Goal: Task Accomplishment & Management: Use online tool/utility

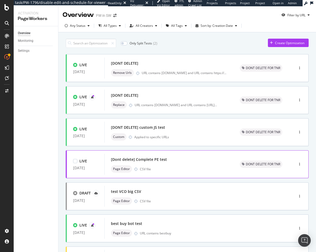
click at [176, 163] on div "[Dont delete] Complete PE test" at bounding box center [169, 159] width 116 height 7
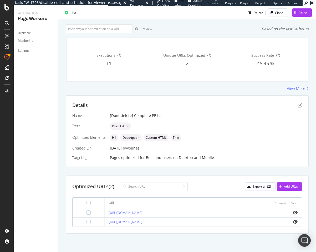
scroll to position [28, 0]
click at [277, 184] on div "Add URLs" at bounding box center [287, 187] width 21 height 8
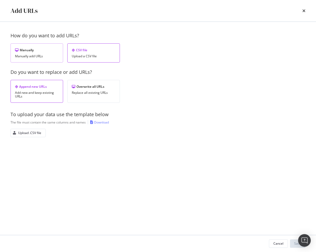
click at [37, 51] on div "Manually" at bounding box center [37, 50] width 44 height 4
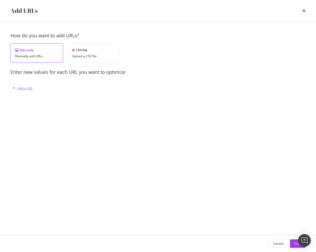
click at [18, 89] on div "Add a URL" at bounding box center [25, 88] width 15 height 4
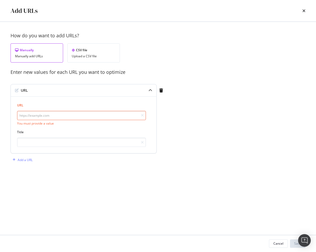
click at [39, 116] on input "modal" at bounding box center [81, 115] width 129 height 9
paste input "[URL][DOMAIN_NAME]"
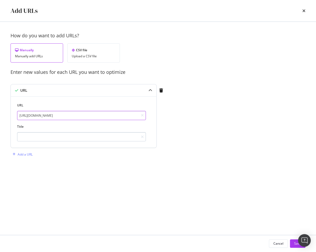
type input "[URL][DOMAIN_NAME]"
click at [35, 140] on input "modal" at bounding box center [81, 136] width 129 height 9
type input "New LOG"
click at [294, 247] on button "Save" at bounding box center [298, 244] width 16 height 8
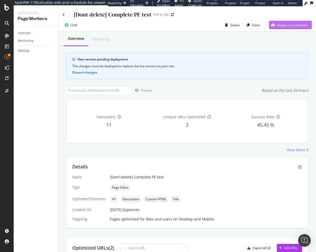
click at [287, 26] on div "Deploy to production" at bounding box center [292, 25] width 31 height 4
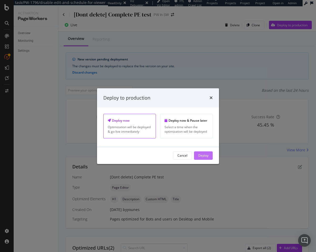
click at [207, 155] on div "Deploy" at bounding box center [203, 155] width 10 height 4
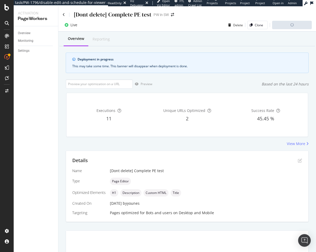
click at [62, 14] on div "[Dont delete] Complete PE test PW in SW" at bounding box center [187, 12] width 258 height 12
click at [64, 14] on icon at bounding box center [64, 15] width 2 height 4
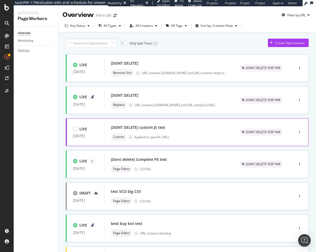
click at [176, 130] on div "[DONT DELETE] custom JS test" at bounding box center [169, 127] width 116 height 7
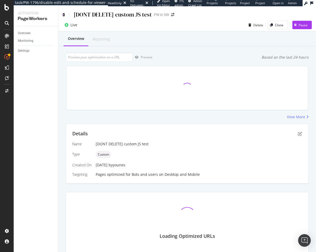
click at [63, 14] on icon at bounding box center [64, 15] width 2 height 4
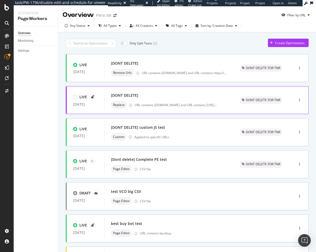
click at [152, 98] on div "[DONT DELETE]" at bounding box center [169, 95] width 116 height 7
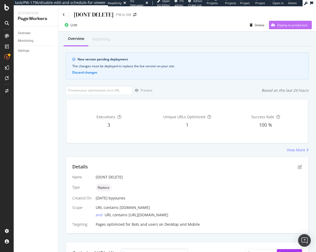
click at [283, 23] on div "Deploy to production" at bounding box center [292, 25] width 31 height 4
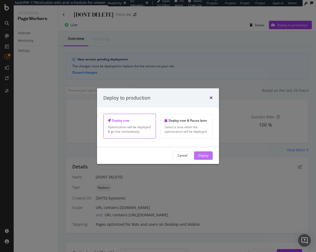
click at [200, 156] on div "Deploy" at bounding box center [203, 155] width 10 height 4
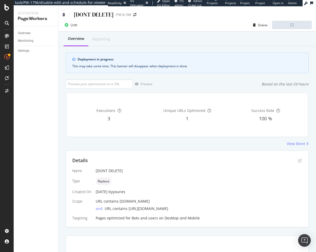
click at [64, 13] on icon at bounding box center [64, 15] width 2 height 4
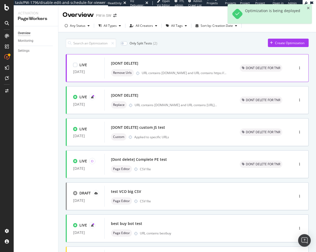
click at [153, 62] on div "[DONT DELETE]" at bounding box center [169, 63] width 116 height 7
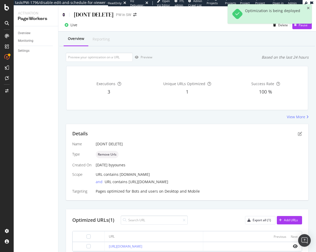
click at [63, 14] on icon at bounding box center [64, 15] width 2 height 4
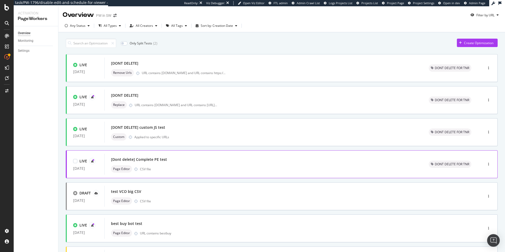
click at [219, 163] on div "[Dont delete] Complete PE test" at bounding box center [263, 159] width 305 height 7
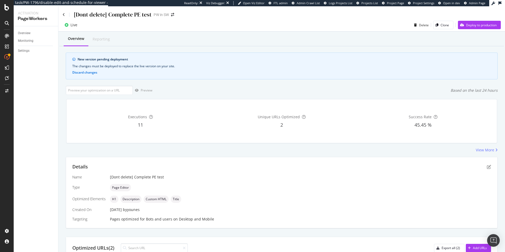
scroll to position [62, 0]
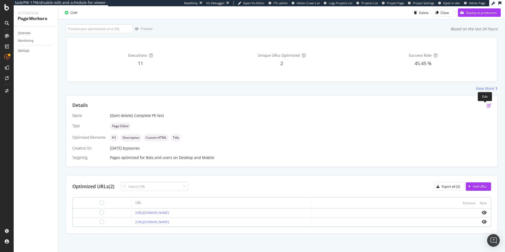
click at [316, 104] on icon "pen-to-square" at bounding box center [489, 105] width 4 height 4
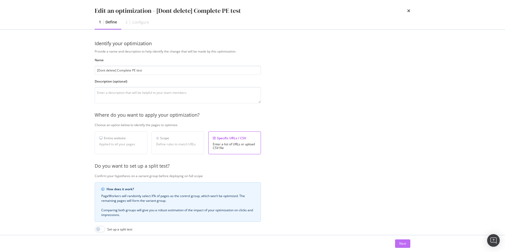
click at [316, 242] on div "Next" at bounding box center [402, 243] width 7 height 4
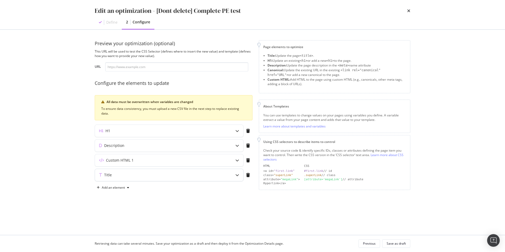
click at [227, 169] on div "Title" at bounding box center [169, 175] width 148 height 12
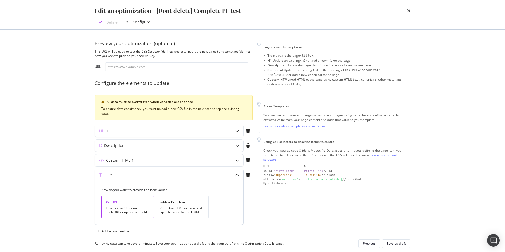
scroll to position [11, 0]
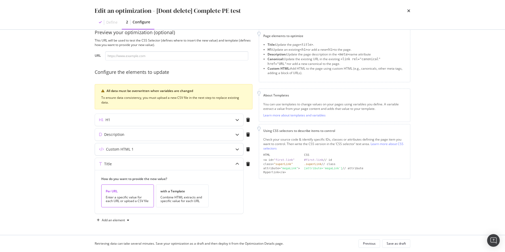
click at [231, 147] on div "modal" at bounding box center [237, 149] width 12 height 12
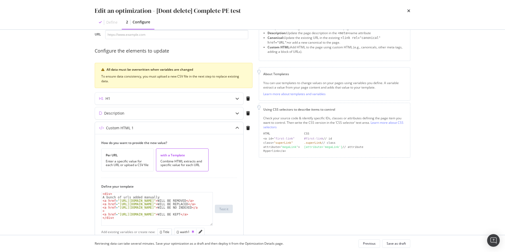
scroll to position [0, 0]
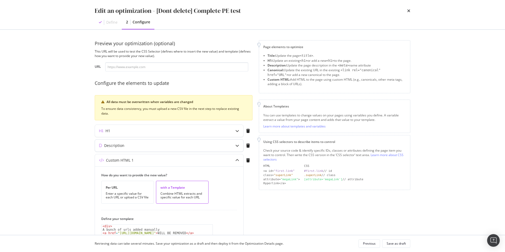
click at [229, 145] on div "Description" at bounding box center [169, 146] width 148 height 12
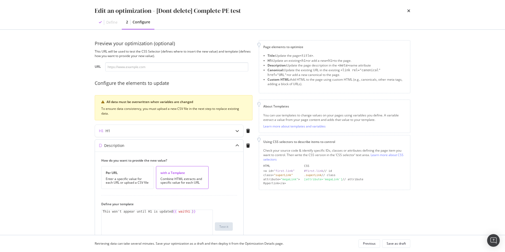
scroll to position [86, 0]
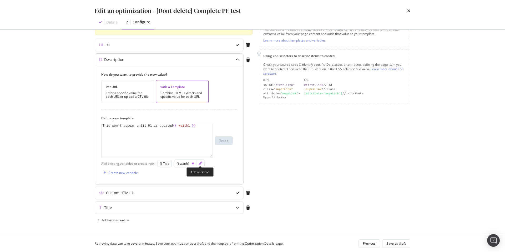
click at [200, 165] on icon "pencil" at bounding box center [201, 164] width 4 height 4
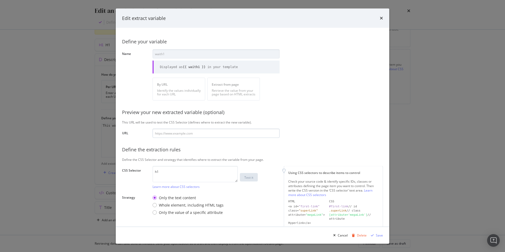
scroll to position [45, 0]
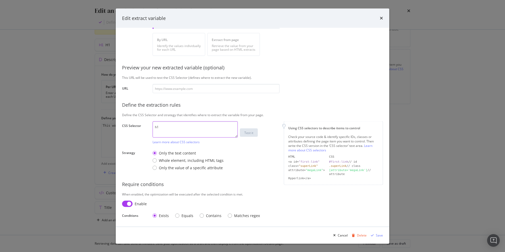
click at [164, 124] on textarea "h1" at bounding box center [195, 129] width 85 height 16
type textarea "title"
click at [316, 235] on div "Save" at bounding box center [379, 235] width 7 height 4
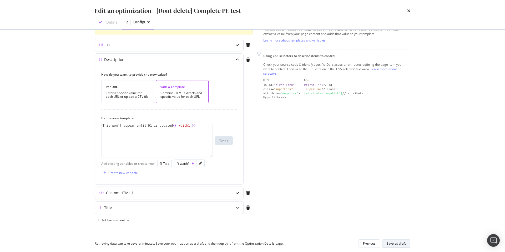
click at [316, 244] on div "Save as draft" at bounding box center [396, 243] width 19 height 4
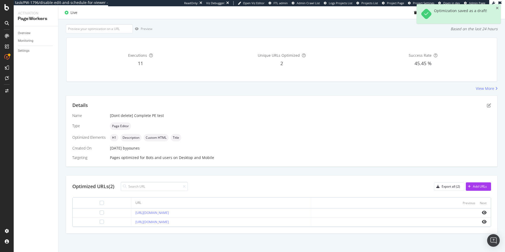
scroll to position [0, 0]
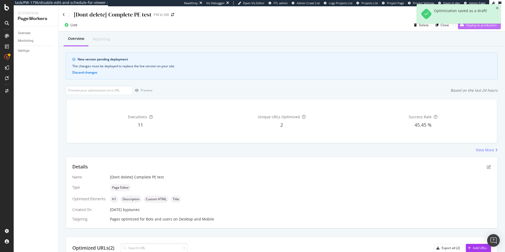
click at [316, 29] on div "Deploy to production" at bounding box center [477, 25] width 39 height 8
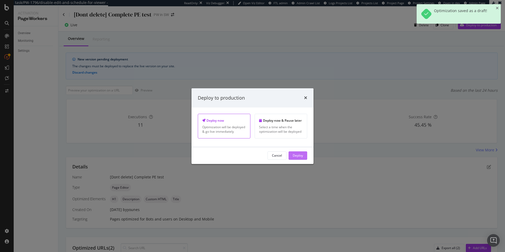
click at [301, 154] on div "Deploy" at bounding box center [298, 155] width 10 height 4
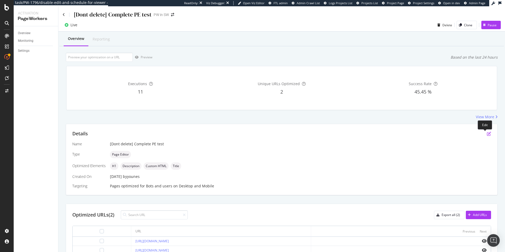
click at [316, 132] on icon "pen-to-square" at bounding box center [489, 134] width 4 height 4
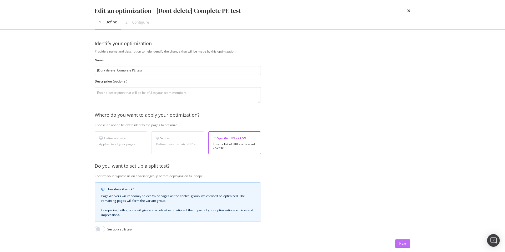
click at [316, 240] on div "Next" at bounding box center [402, 244] width 7 height 8
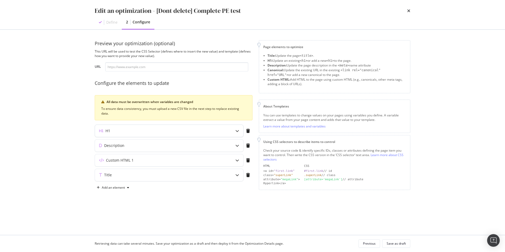
click at [233, 131] on div "modal" at bounding box center [237, 131] width 12 height 12
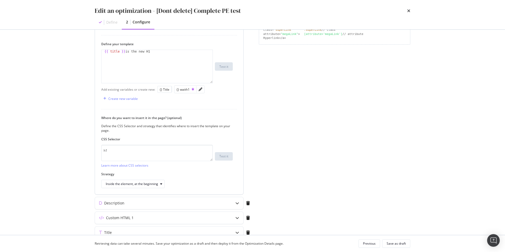
scroll to position [147, 0]
click at [201, 89] on icon "pencil" at bounding box center [201, 88] width 4 height 4
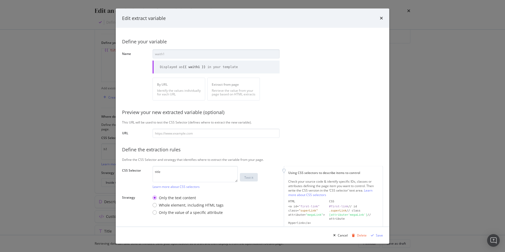
scroll to position [45, 0]
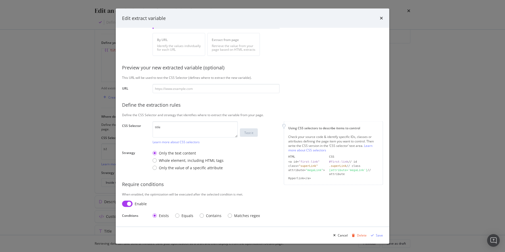
click at [127, 201] on input "modal" at bounding box center [127, 204] width 11 height 6
checkbox input "false"
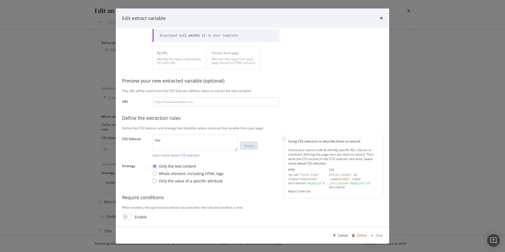
scroll to position [0, 0]
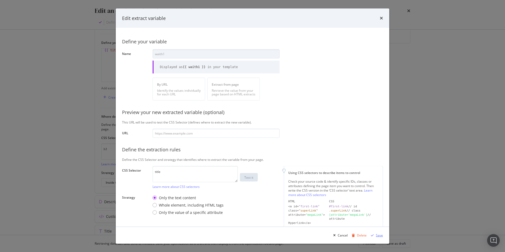
click at [316, 235] on div "Save" at bounding box center [379, 235] width 7 height 4
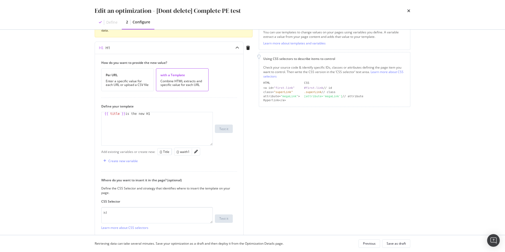
scroll to position [86, 0]
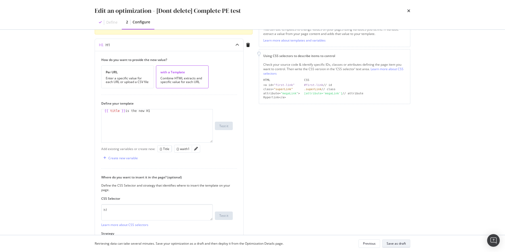
click at [316, 242] on button "Save as draft" at bounding box center [396, 244] width 28 height 8
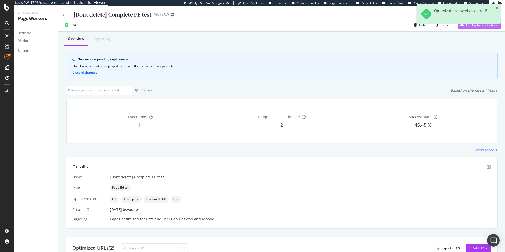
click at [316, 28] on div "Deploy to production" at bounding box center [477, 25] width 39 height 8
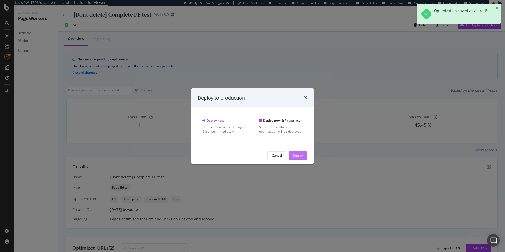
click at [294, 156] on div "Deploy" at bounding box center [298, 155] width 10 height 4
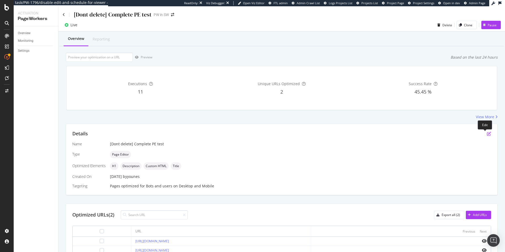
click at [316, 133] on icon "pen-to-square" at bounding box center [489, 134] width 4 height 4
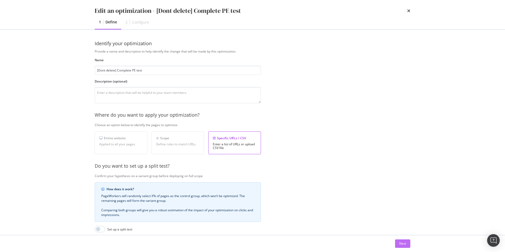
click at [316, 242] on div "Next" at bounding box center [402, 243] width 7 height 4
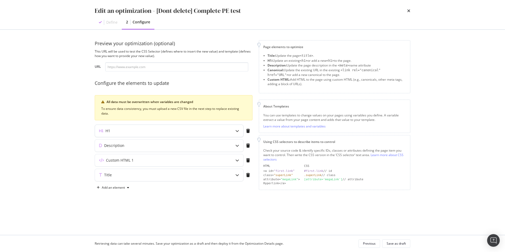
click at [232, 129] on div "modal" at bounding box center [237, 131] width 12 height 12
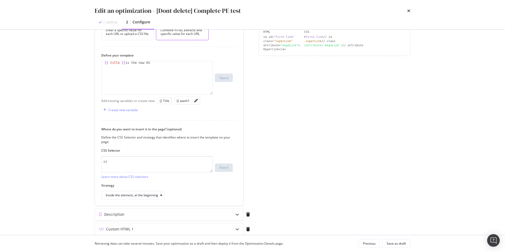
scroll to position [136, 0]
click at [196, 158] on textarea "h1" at bounding box center [157, 163] width 112 height 16
type textarea "body"
click at [316, 243] on div "Save as draft" at bounding box center [396, 243] width 19 height 4
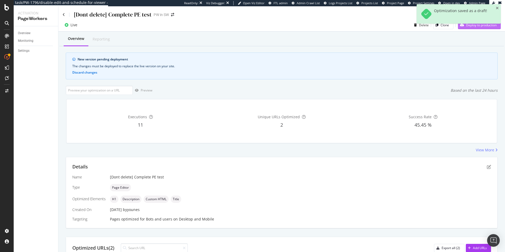
click at [316, 28] on div "Deploy to production" at bounding box center [477, 25] width 39 height 8
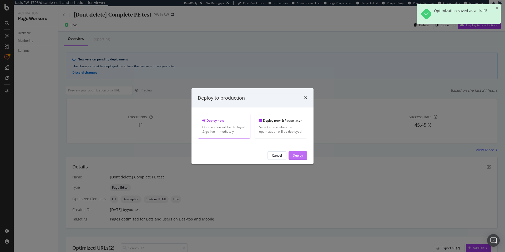
click at [291, 157] on button "Deploy" at bounding box center [298, 156] width 19 height 8
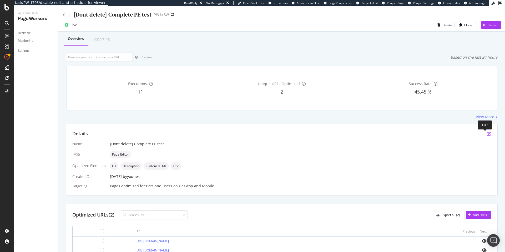
click at [316, 132] on icon "pen-to-square" at bounding box center [489, 134] width 4 height 4
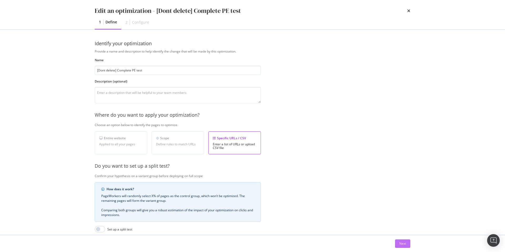
click at [316, 246] on div "Next" at bounding box center [402, 243] width 7 height 4
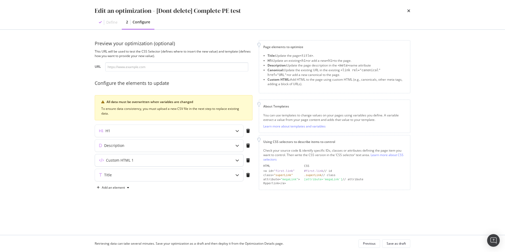
click at [215, 163] on div "Custom HTML 1" at bounding box center [159, 160] width 128 height 5
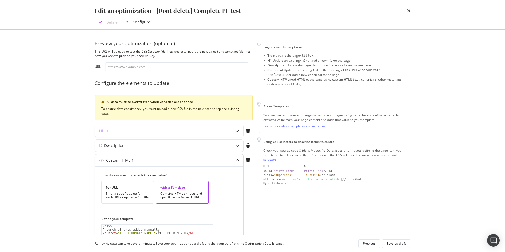
scroll to position [170, 0]
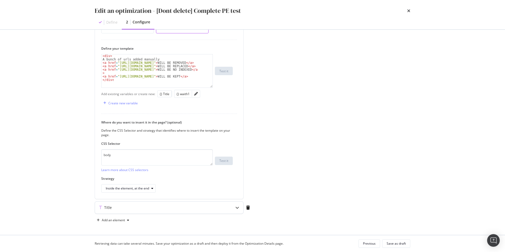
click at [206, 204] on div "Title" at bounding box center [169, 208] width 148 height 12
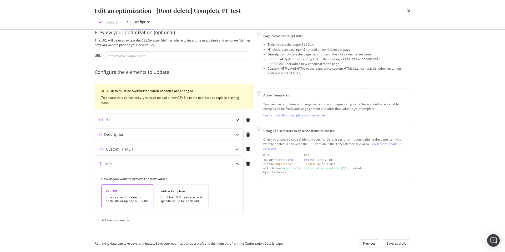
click at [165, 131] on div "Description" at bounding box center [169, 135] width 148 height 12
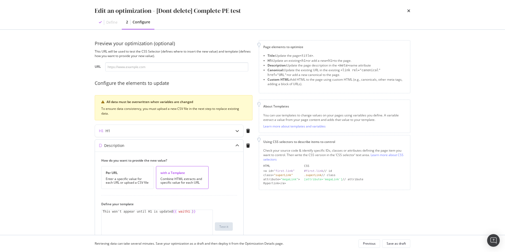
scroll to position [86, 0]
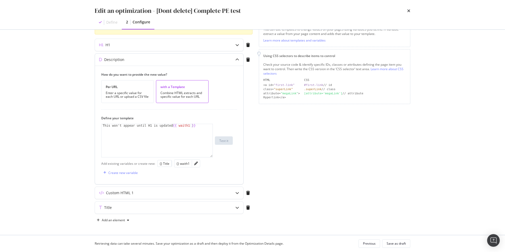
click at [193, 164] on div "modal" at bounding box center [196, 163] width 8 height 7
click at [194, 164] on icon "pencil" at bounding box center [196, 164] width 4 height 4
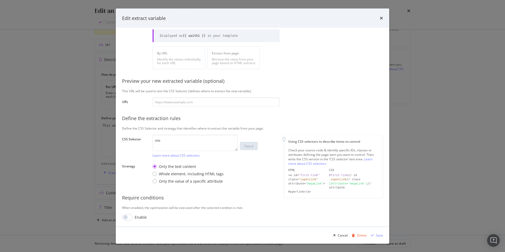
scroll to position [0, 0]
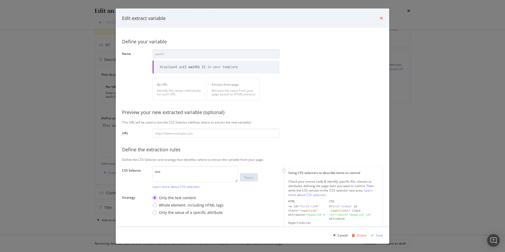
click at [316, 19] on icon "times" at bounding box center [381, 18] width 3 height 4
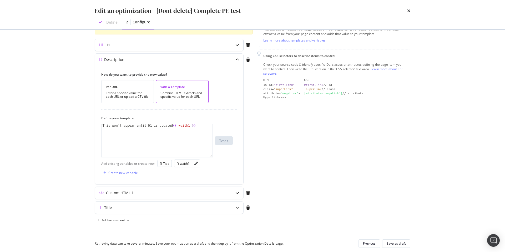
click at [233, 40] on div "modal" at bounding box center [237, 45] width 12 height 12
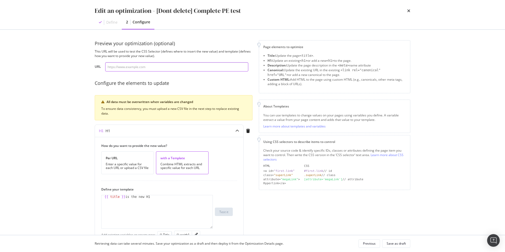
click at [154, 65] on input "modal" at bounding box center [176, 66] width 143 height 9
click at [316, 10] on icon "times" at bounding box center [408, 11] width 3 height 4
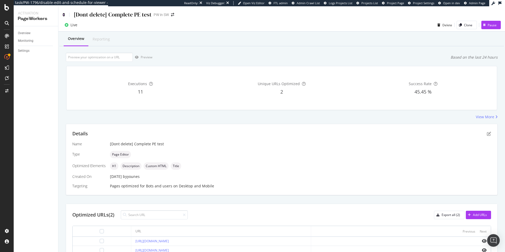
click at [64, 15] on icon at bounding box center [64, 15] width 2 height 4
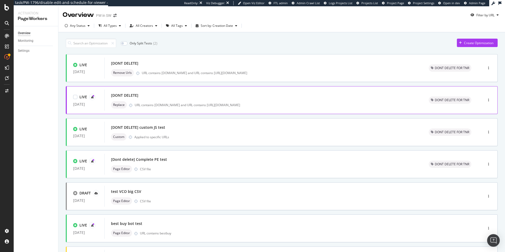
click at [165, 98] on div "[DONT DELETE]" at bounding box center [263, 95] width 305 height 7
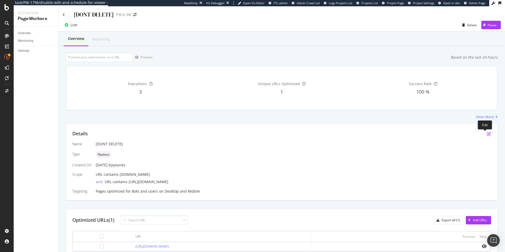
click at [316, 134] on icon "pen-to-square" at bounding box center [489, 134] width 4 height 4
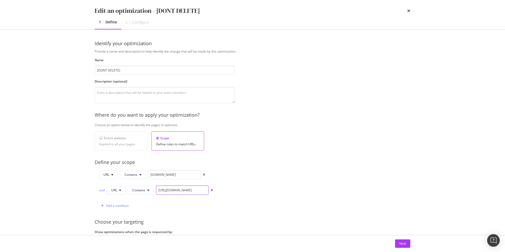
click at [172, 191] on input "[URL][DOMAIN_NAME]" at bounding box center [182, 190] width 53 height 9
drag, startPoint x: 168, startPoint y: 190, endPoint x: 133, endPoint y: 190, distance: 35.5
click at [133, 190] on div "and URL Contains [URL][DOMAIN_NAME]" at bounding box center [156, 190] width 114 height 9
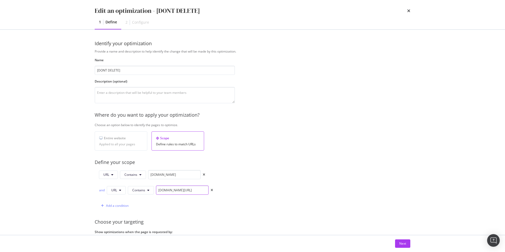
click at [190, 191] on input "[DOMAIN_NAME][URL]" at bounding box center [182, 190] width 53 height 9
click at [190, 191] on input "[DOMAIN_NAME]" at bounding box center [182, 190] width 53 height 9
type input "[DOMAIN_NAME]"
click at [316, 242] on button "Next" at bounding box center [402, 244] width 15 height 8
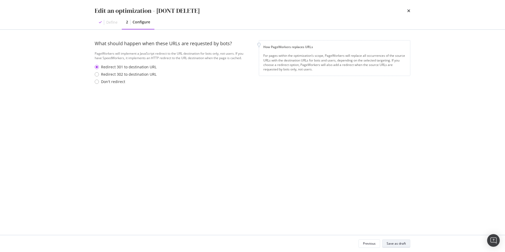
click at [316, 244] on div "Save as draft" at bounding box center [396, 243] width 19 height 4
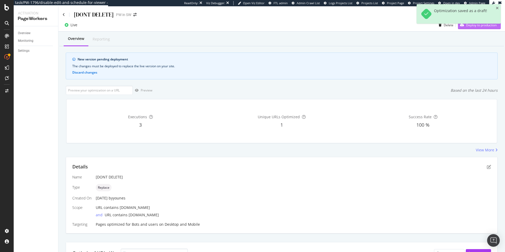
click at [316, 28] on div "Deploy to production" at bounding box center [477, 25] width 39 height 8
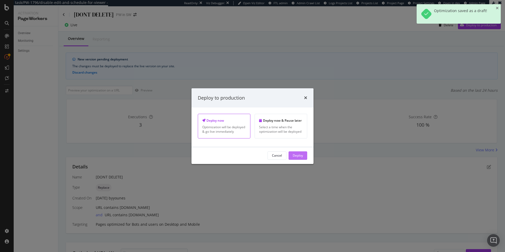
click at [297, 155] on div "Deploy" at bounding box center [298, 155] width 10 height 4
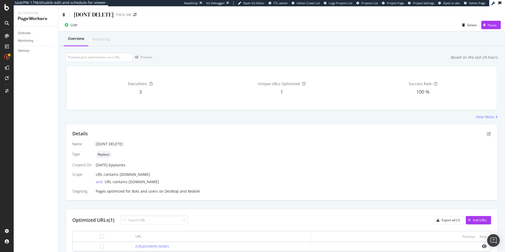
click at [64, 14] on icon at bounding box center [64, 15] width 2 height 4
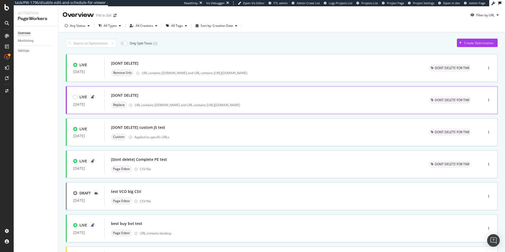
click at [186, 99] on div "[DONT DELETE]" at bounding box center [263, 95] width 305 height 7
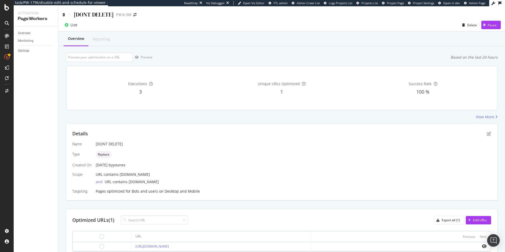
click at [63, 16] on icon at bounding box center [64, 15] width 2 height 4
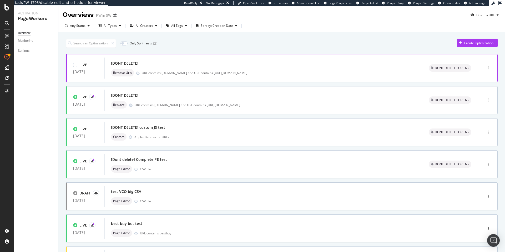
click at [195, 67] on div "[DONT DELETE]" at bounding box center [263, 63] width 305 height 7
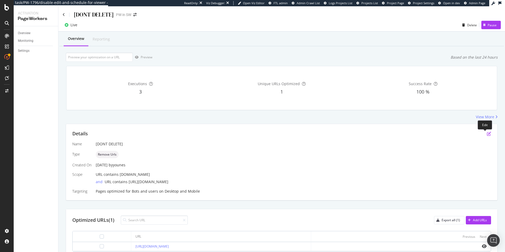
click at [316, 133] on icon "pen-to-square" at bounding box center [489, 134] width 4 height 4
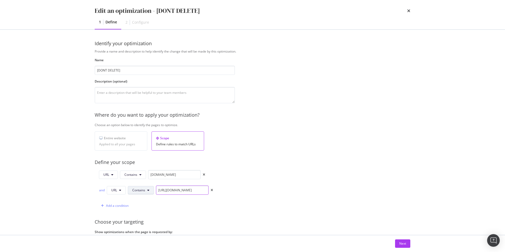
drag, startPoint x: 169, startPoint y: 191, endPoint x: 130, endPoint y: 191, distance: 39.5
click at [130, 191] on div "and URL Contains [URL][DOMAIN_NAME]" at bounding box center [156, 190] width 114 height 9
click at [183, 191] on input "[DOMAIN_NAME][URL]" at bounding box center [182, 190] width 53 height 9
type input "[DOMAIN_NAME]"
click at [316, 246] on div "Next" at bounding box center [402, 244] width 7 height 8
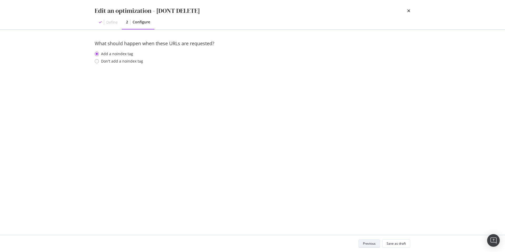
click at [316, 246] on div "Save as draft" at bounding box center [396, 243] width 19 height 7
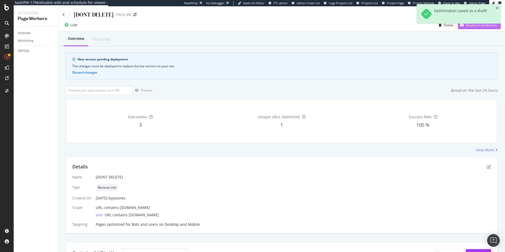
click at [316, 28] on div "Deploy to production" at bounding box center [477, 25] width 39 height 8
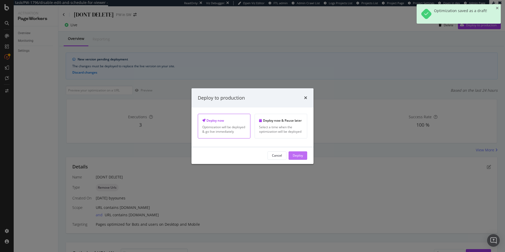
click at [300, 155] on div "Deploy" at bounding box center [298, 155] width 10 height 4
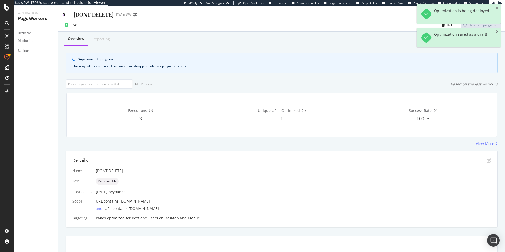
click at [63, 13] on icon at bounding box center [64, 15] width 2 height 4
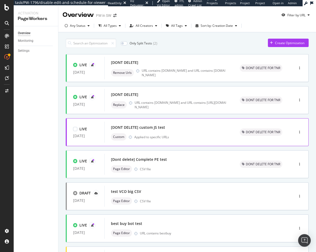
click at [316, 145] on html "task/PW-1796/disable-edit-and-schedule-for-viewer - ReadOnly: Viz Debugger: Ope…" at bounding box center [158, 126] width 316 height 252
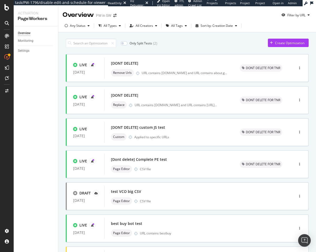
click at [220, 49] on div "Only Split Tests ( 2 ) Create Optimization LIVE [DATE] [DONT DELETE] Remove Url…" at bounding box center [187, 211] width 243 height 350
click at [278, 41] on div "Create Optimization" at bounding box center [289, 43] width 29 height 4
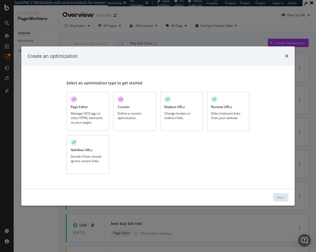
click at [118, 114] on div "Define a custom optimization" at bounding box center [135, 115] width 34 height 9
click at [281, 195] on div "Next" at bounding box center [281, 198] width 7 height 8
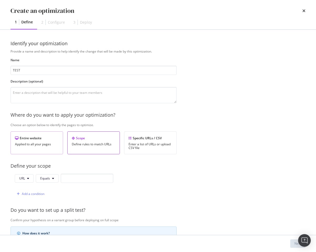
type input "TEST"
click at [47, 152] on div "Entire website Applied to all your pages" at bounding box center [37, 143] width 53 height 23
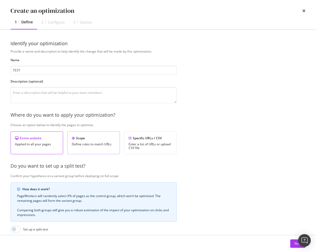
click at [106, 143] on div "Define rules to match URLs" at bounding box center [94, 145] width 44 height 4
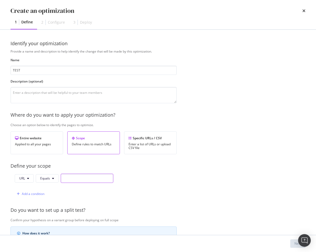
click at [83, 177] on input "modal" at bounding box center [87, 178] width 53 height 9
type input "test"
click at [295, 242] on div "Next" at bounding box center [298, 243] width 7 height 4
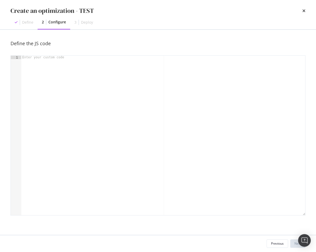
click at [108, 91] on div "modal" at bounding box center [163, 139] width 284 height 167
type textarea "e"
type textarea "let a =""
click at [295, 245] on div "Next" at bounding box center [298, 243] width 7 height 4
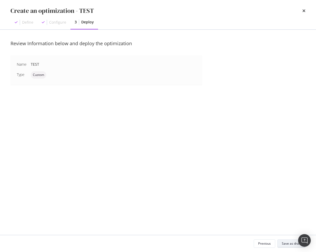
click at [295, 245] on div "Save as draft" at bounding box center [291, 243] width 19 height 4
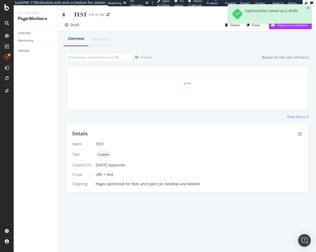
click at [64, 13] on icon at bounding box center [64, 15] width 2 height 4
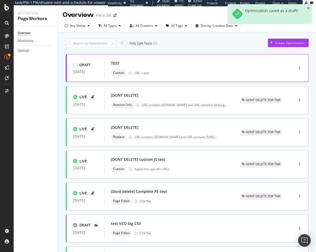
click at [175, 69] on div "TEST Custom URL = test" at bounding box center [191, 68] width 161 height 17
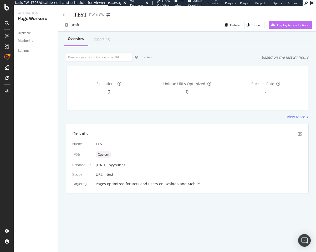
click at [292, 27] on div "Deploy to production" at bounding box center [292, 25] width 31 height 4
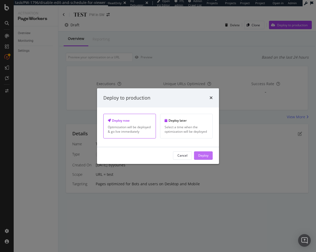
click at [206, 157] on div "Deploy" at bounding box center [203, 155] width 10 height 4
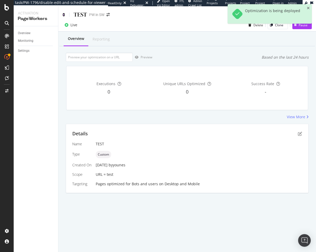
click at [63, 14] on icon at bounding box center [64, 15] width 2 height 4
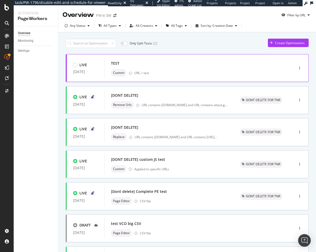
click at [142, 60] on div "TEST" at bounding box center [191, 63] width 161 height 7
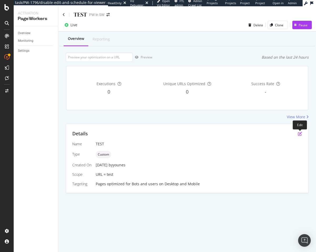
click at [300, 133] on icon "pen-to-square" at bounding box center [300, 134] width 4 height 4
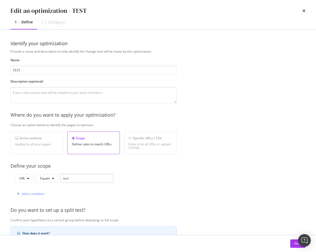
type input "TEST"
click at [88, 178] on input "test" at bounding box center [87, 178] width 53 height 9
type input "test2"
drag, startPoint x: 300, startPoint y: 244, endPoint x: 294, endPoint y: 245, distance: 5.3
click at [294, 245] on body "task/PW-1796/disable-edit-and-schedule-for-viewer - ReadOnly: Viz Debugger: Ope…" at bounding box center [158, 126] width 316 height 252
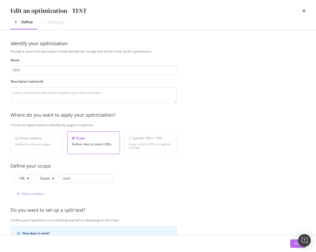
click at [295, 245] on div "Next" at bounding box center [298, 243] width 7 height 4
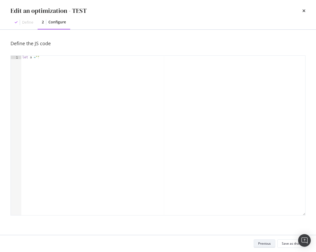
click at [294, 245] on div "Save as draft" at bounding box center [291, 243] width 19 height 4
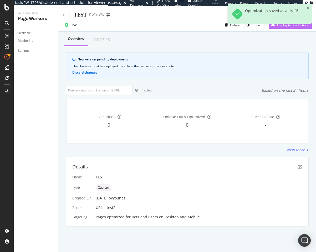
click at [288, 28] on div "Deploy to production" at bounding box center [288, 25] width 39 height 8
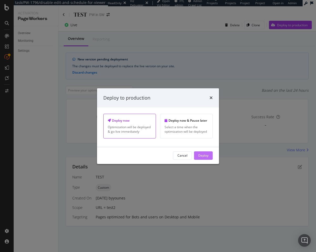
click at [200, 158] on div "Deploy" at bounding box center [203, 156] width 10 height 8
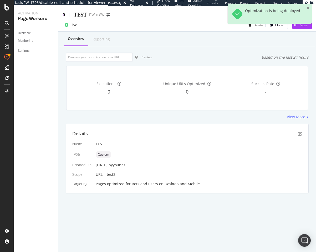
click at [64, 13] on icon at bounding box center [64, 15] width 2 height 4
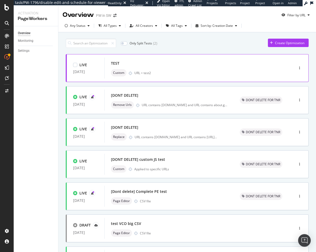
click at [156, 73] on div "URL = test2" at bounding box center [203, 73] width 138 height 4
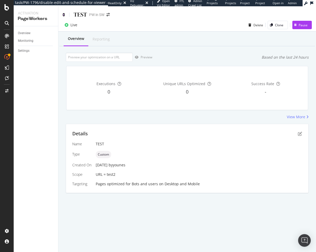
click at [65, 13] on icon at bounding box center [64, 15] width 2 height 4
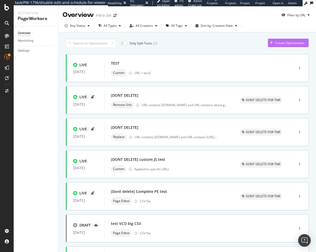
click at [280, 40] on div "Create Optimization" at bounding box center [286, 43] width 37 height 8
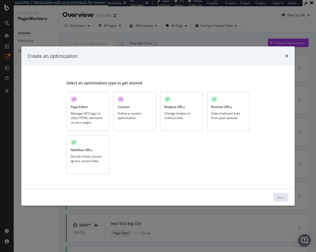
click at [97, 111] on div "Page Editor Manage SEO tags or other HTML elements on your pages" at bounding box center [88, 111] width 43 height 39
click at [280, 198] on div "Next" at bounding box center [281, 197] width 7 height 4
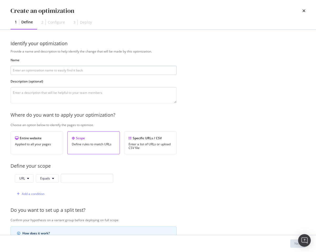
click at [103, 70] on input "modal" at bounding box center [94, 70] width 166 height 9
type input "TEST SYNC"
click at [91, 177] on input "modal" at bounding box center [87, 178] width 53 height 9
click at [127, 145] on div "Specific URLs / CSV Enter a list of URLs or upload CSV file" at bounding box center [150, 143] width 53 height 23
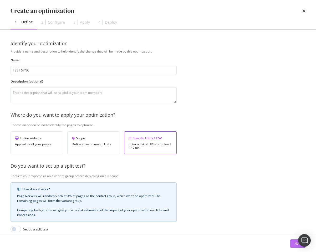
click at [292, 244] on button "Next" at bounding box center [297, 244] width 15 height 8
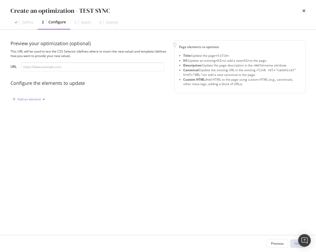
click at [35, 102] on div "Add an element" at bounding box center [29, 99] width 37 height 8
click at [34, 110] on div "Title" at bounding box center [32, 109] width 36 height 7
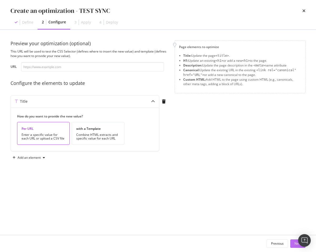
click at [290, 243] on button "Next" at bounding box center [297, 244] width 15 height 8
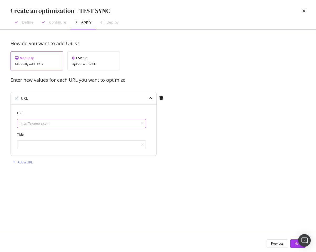
click at [56, 122] on input "modal" at bounding box center [81, 123] width 129 height 9
type input "[URL][DOMAIN_NAME]"
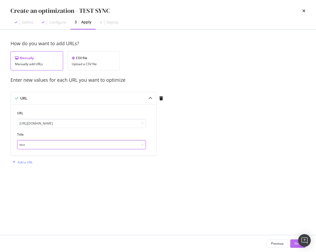
type input "test"
click at [293, 241] on button "Next" at bounding box center [297, 244] width 15 height 8
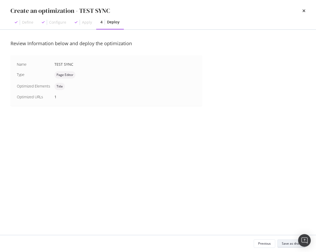
click at [293, 241] on div "Save as draft" at bounding box center [291, 243] width 19 height 7
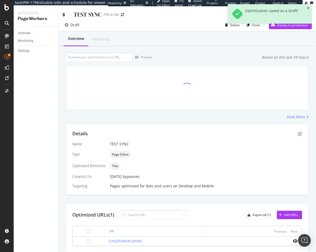
click at [64, 14] on icon at bounding box center [64, 15] width 2 height 4
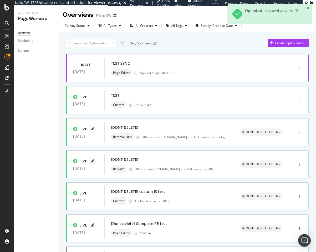
click at [177, 68] on div "TEST SYNC Page Editor Applied to specific URLs" at bounding box center [191, 68] width 161 height 17
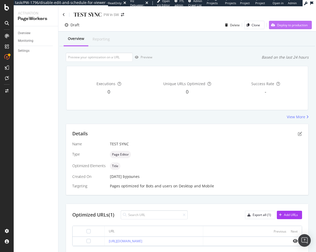
click at [291, 28] on div "Deploy to production" at bounding box center [288, 25] width 39 height 8
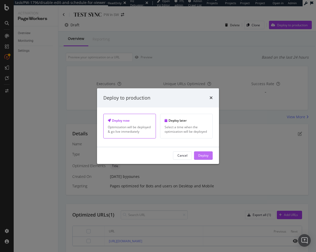
click at [206, 154] on div "Deploy" at bounding box center [203, 155] width 10 height 4
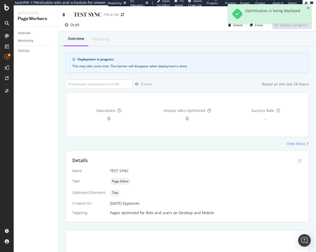
click at [63, 13] on icon at bounding box center [64, 15] width 2 height 4
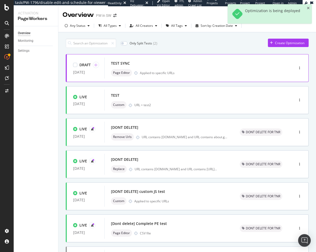
click at [152, 61] on div "TEST SYNC" at bounding box center [191, 63] width 161 height 7
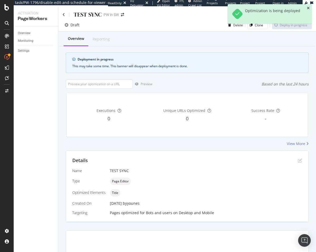
click at [309, 7] on icon "close toast" at bounding box center [308, 8] width 3 height 4
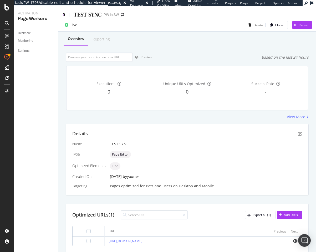
click at [64, 15] on icon at bounding box center [64, 15] width 2 height 4
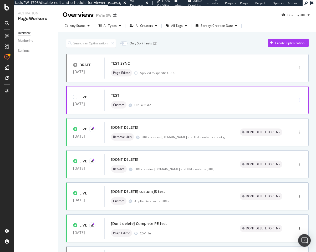
click at [297, 100] on div "button" at bounding box center [299, 100] width 5 height 3
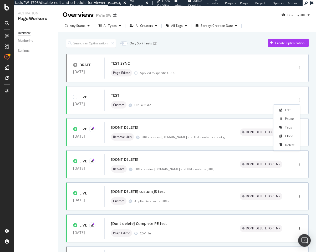
click at [285, 141] on div "Edit Pause Tags Clone Delete" at bounding box center [287, 128] width 27 height 46
click at [285, 144] on div "Delete" at bounding box center [290, 145] width 10 height 4
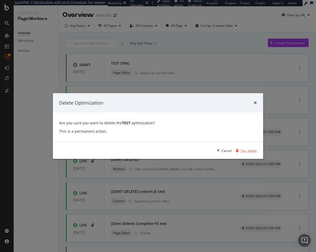
click at [251, 149] on div "Yes, delete" at bounding box center [249, 150] width 16 height 4
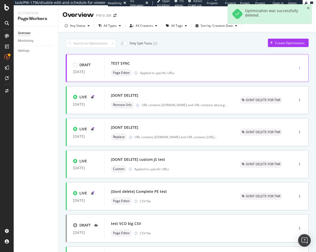
click at [298, 68] on div "button" at bounding box center [299, 68] width 5 height 3
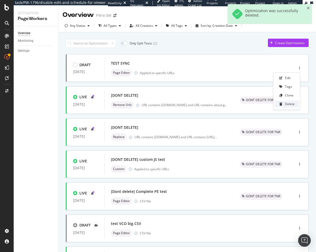
click at [285, 103] on div "Delete" at bounding box center [287, 104] width 24 height 7
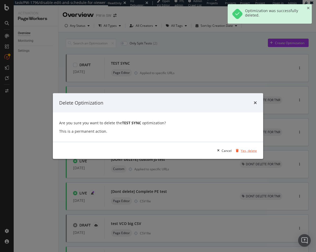
click at [245, 149] on div "Yes, delete" at bounding box center [249, 150] width 16 height 4
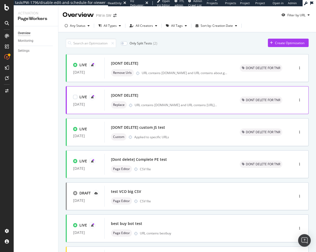
click at [183, 100] on div "[DONT DELETE] Replace URL contains [DOMAIN_NAME] and URL contains [URL] ..." at bounding box center [169, 100] width 116 height 17
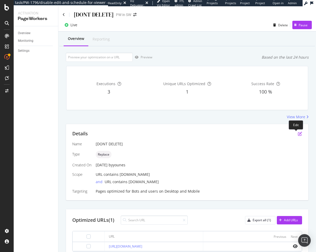
click at [298, 132] on icon "pen-to-square" at bounding box center [300, 134] width 4 height 4
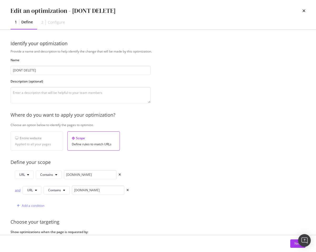
click at [16, 191] on div "and" at bounding box center [18, 190] width 6 height 4
click at [291, 240] on button "Next" at bounding box center [297, 244] width 15 height 8
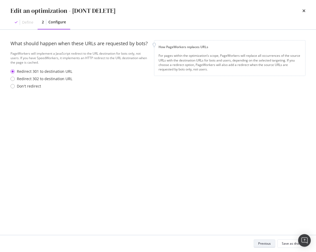
click at [291, 240] on div "Save as draft" at bounding box center [291, 243] width 19 height 7
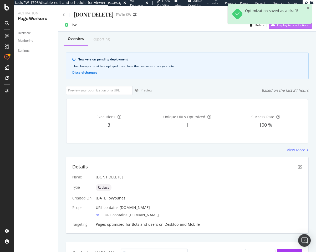
click at [279, 28] on div "Deploy to production" at bounding box center [288, 25] width 39 height 8
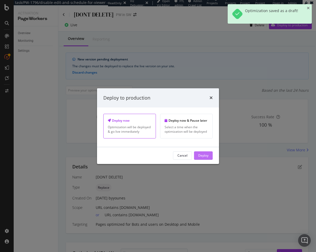
click at [204, 157] on div "Deploy" at bounding box center [203, 155] width 10 height 4
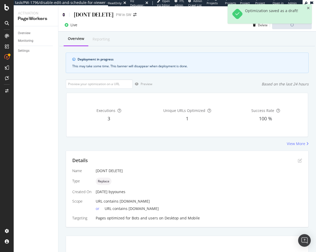
click at [63, 16] on icon at bounding box center [64, 15] width 2 height 4
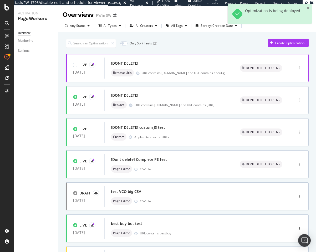
click at [200, 68] on div "[DONT DELETE] Remove Urls URL contains [DOMAIN_NAME] and URL contains about.g .…" at bounding box center [169, 68] width 116 height 17
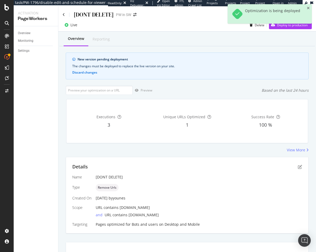
scroll to position [6, 0]
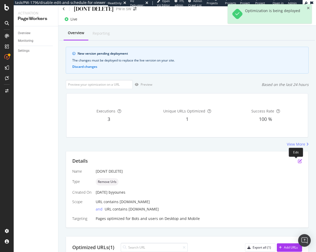
click at [298, 161] on icon "pen-to-square" at bounding box center [300, 161] width 4 height 4
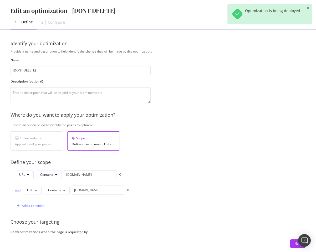
click at [19, 191] on div "and" at bounding box center [18, 190] width 6 height 4
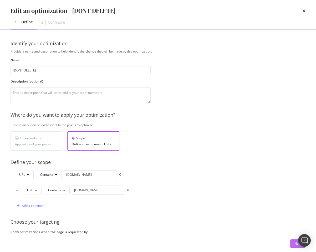
click at [296, 244] on div "Next" at bounding box center [298, 243] width 7 height 4
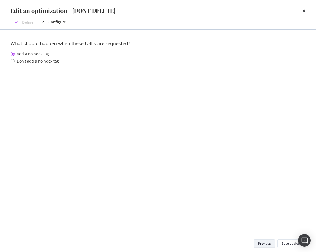
click at [296, 244] on div "Save as draft" at bounding box center [291, 243] width 19 height 4
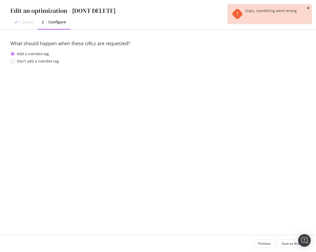
click at [309, 9] on icon "close toast" at bounding box center [308, 8] width 3 height 4
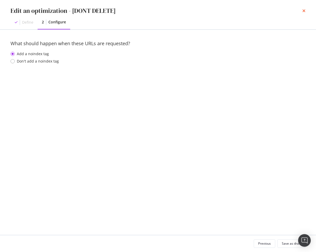
click at [305, 9] on icon "times" at bounding box center [304, 11] width 3 height 4
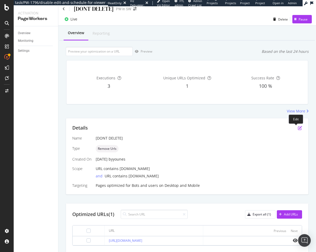
click at [298, 127] on icon "pen-to-square" at bounding box center [300, 128] width 4 height 4
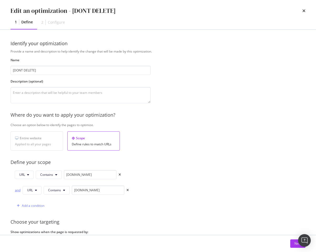
click at [19, 190] on div "and" at bounding box center [18, 190] width 6 height 4
click at [291, 243] on button "Next" at bounding box center [297, 244] width 15 height 8
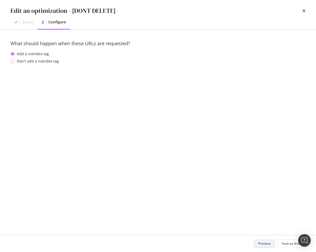
click at [291, 243] on div "Save as draft" at bounding box center [291, 243] width 19 height 4
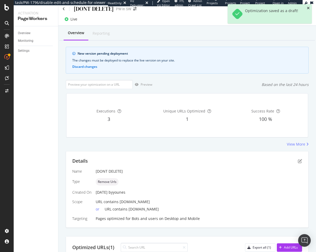
click at [309, 8] on icon "close toast" at bounding box center [308, 8] width 3 height 4
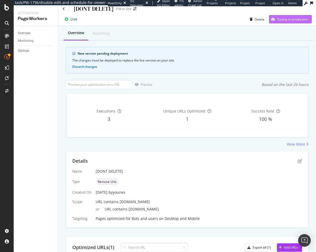
click at [299, 17] on div "Deploy to production" at bounding box center [292, 19] width 31 height 4
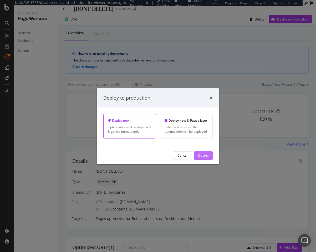
click at [204, 154] on div "Deploy" at bounding box center [203, 155] width 10 height 4
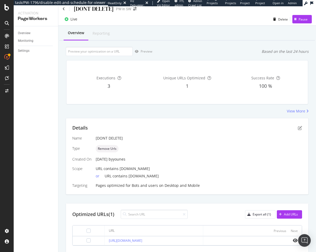
click at [62, 8] on div "[DONT DELETE] PW in SW" at bounding box center [187, 7] width 258 height 12
click at [64, 9] on icon at bounding box center [64, 9] width 2 height 4
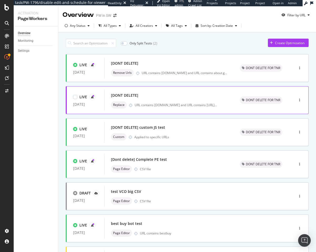
click at [188, 97] on div "[DONT DELETE]" at bounding box center [169, 95] width 116 height 7
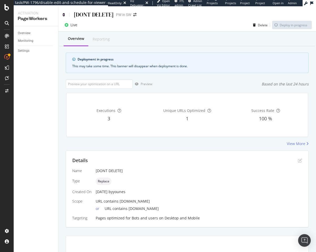
click at [63, 14] on icon at bounding box center [64, 15] width 2 height 4
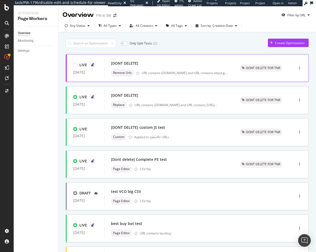
click at [160, 62] on div "[DONT DELETE]" at bounding box center [169, 63] width 116 height 7
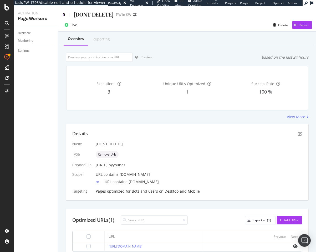
click at [65, 14] on icon at bounding box center [64, 15] width 2 height 4
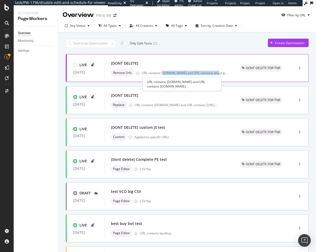
drag, startPoint x: 164, startPoint y: 74, endPoint x: 217, endPoint y: 73, distance: 53.4
click at [217, 73] on div "URL contains [DOMAIN_NAME] and URL contains about.g ..." at bounding box center [184, 73] width 85 height 4
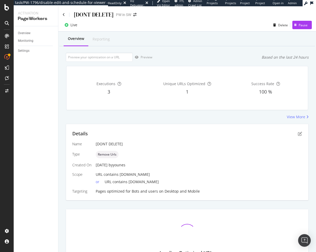
click at [190, 57] on div "Preview Based on the last 24 hours" at bounding box center [187, 57] width 243 height 9
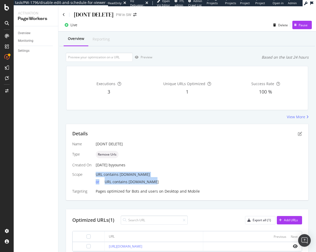
drag, startPoint x: 95, startPoint y: 175, endPoint x: 159, endPoint y: 186, distance: 64.9
click at [159, 186] on div "Name [DONT DELETE] Type Remove Urls Created On [DATE] by younes Scope URL conta…" at bounding box center [187, 168] width 230 height 53
click at [294, 21] on button "Pause" at bounding box center [302, 25] width 19 height 8
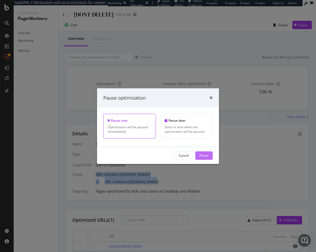
click at [212, 158] on button "Pause" at bounding box center [203, 156] width 17 height 8
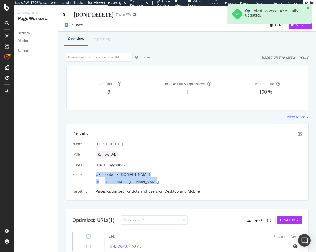
click at [63, 15] on icon at bounding box center [64, 15] width 2 height 4
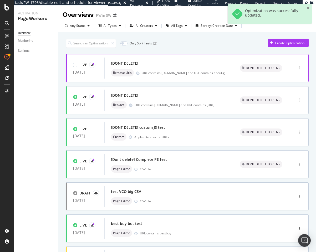
click at [196, 61] on div "[DONT DELETE]" at bounding box center [169, 63] width 116 height 7
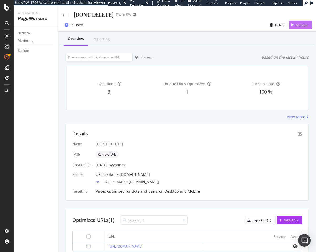
click at [293, 28] on div "Activate" at bounding box center [298, 25] width 18 height 8
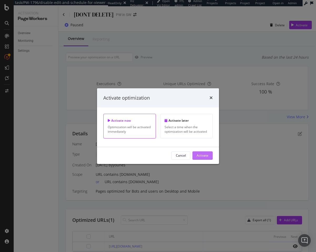
click at [201, 157] on div "Activate" at bounding box center [203, 155] width 12 height 4
